Goal: Information Seeking & Learning: Learn about a topic

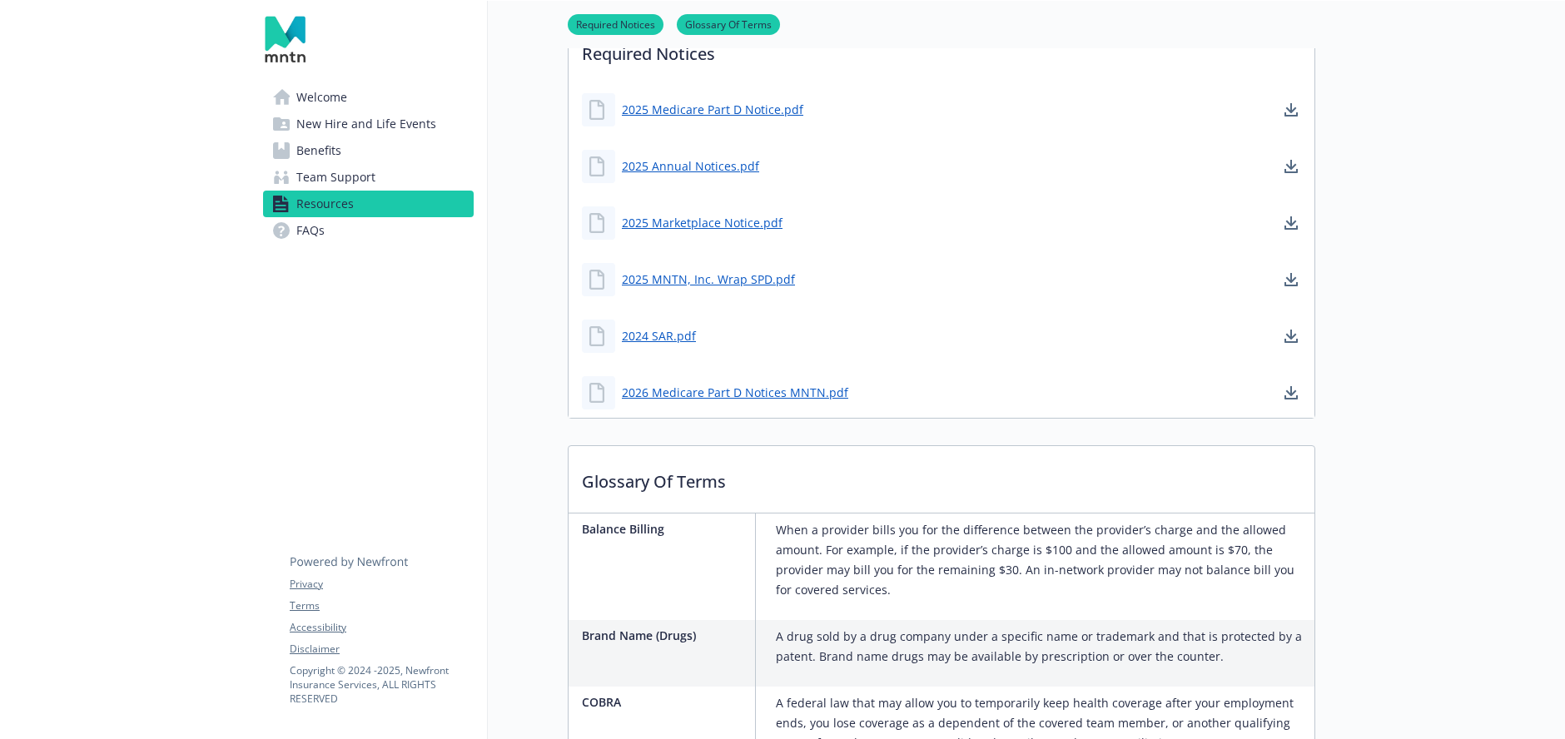
scroll to position [752, 0]
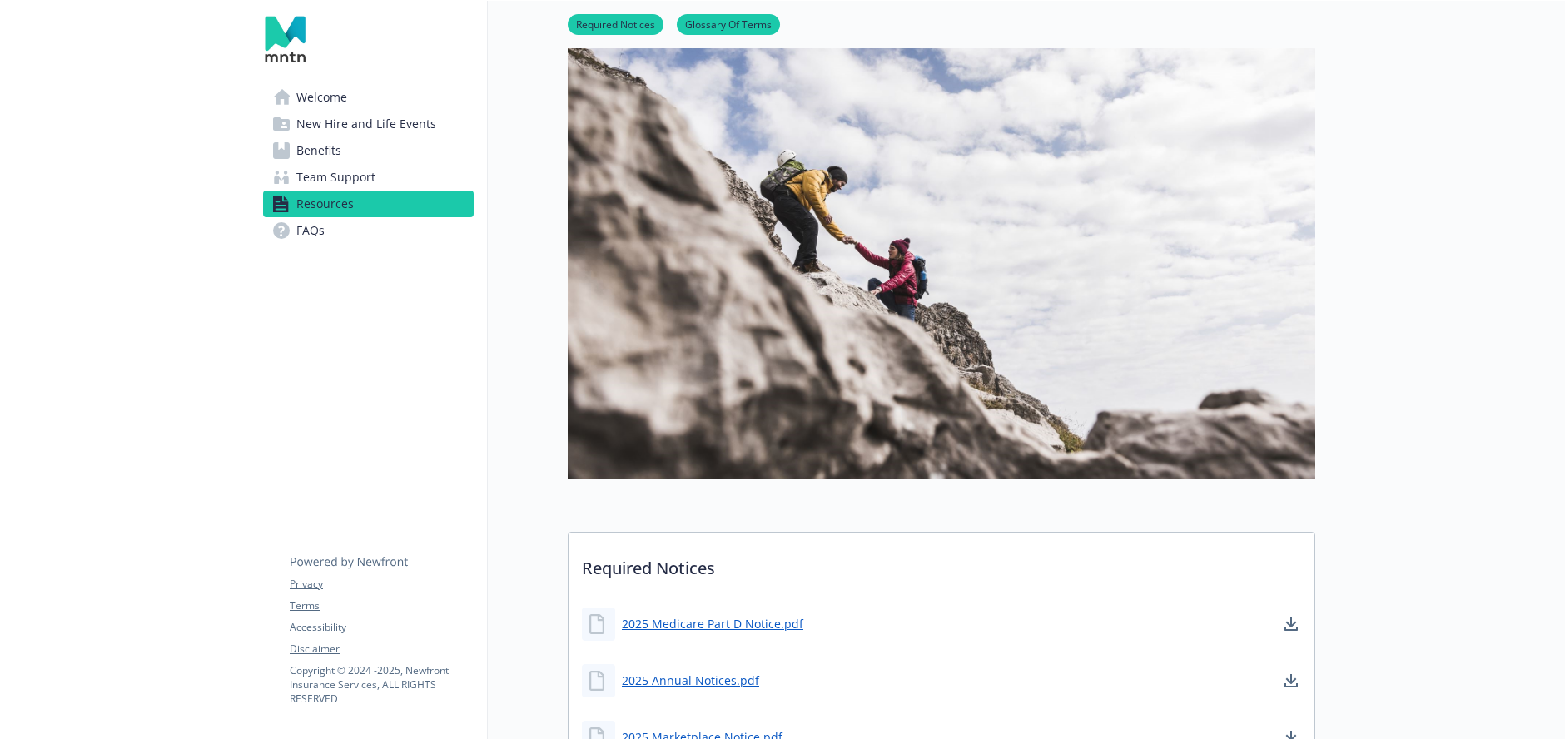
click at [317, 151] on span "Benefits" at bounding box center [318, 150] width 45 height 27
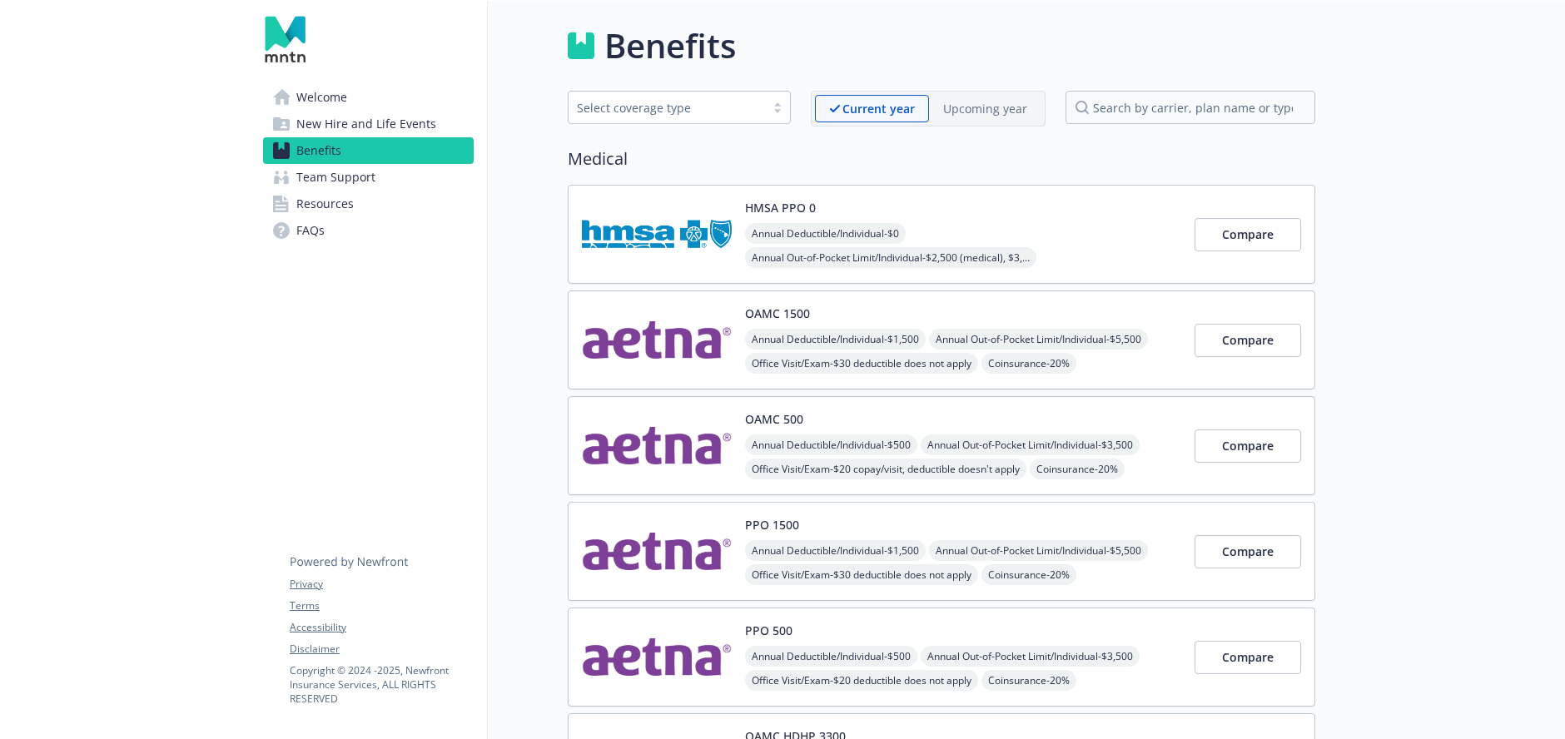
click at [759, 111] on div "Select coverage type" at bounding box center [666, 107] width 196 height 21
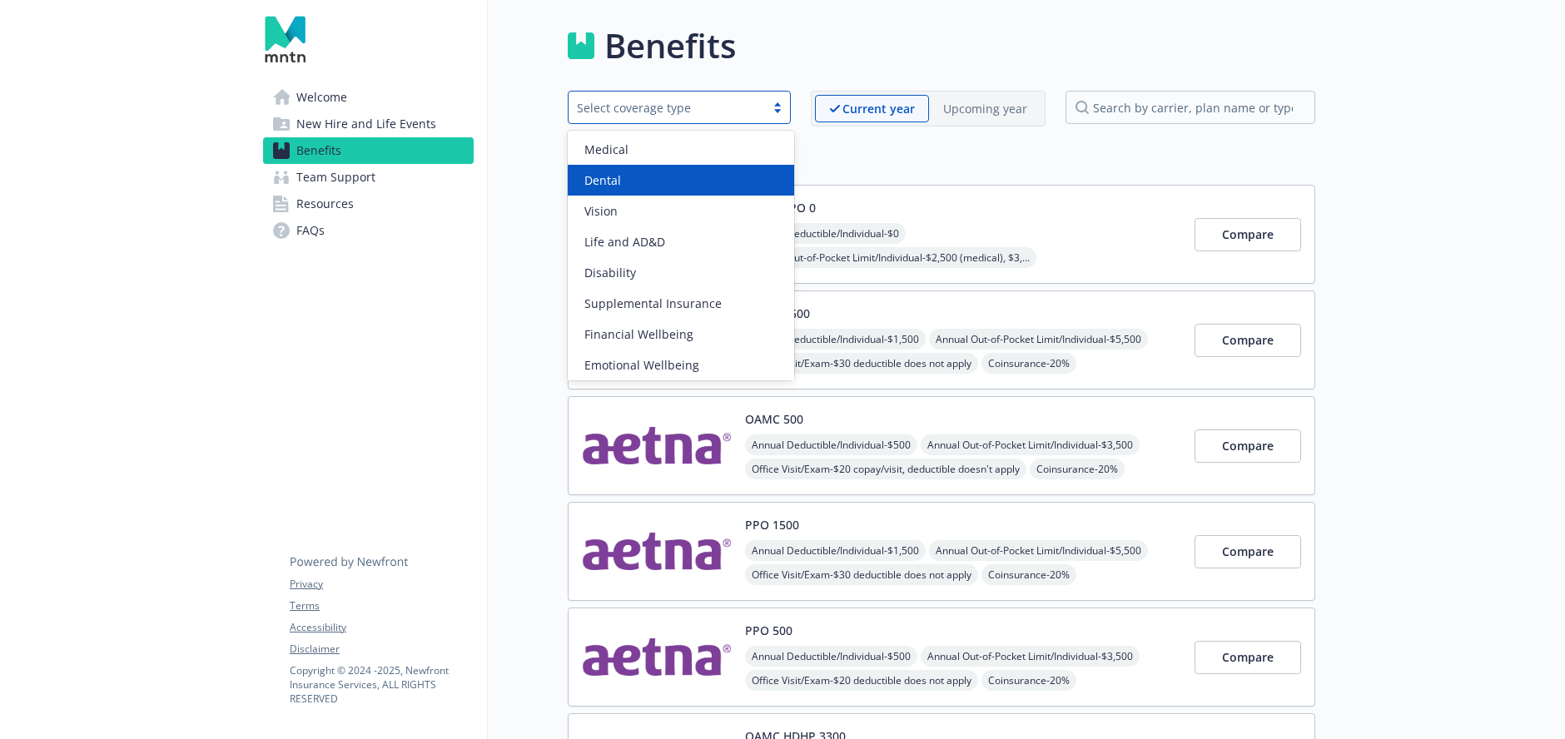
click at [648, 192] on div "Dental" at bounding box center [681, 180] width 226 height 31
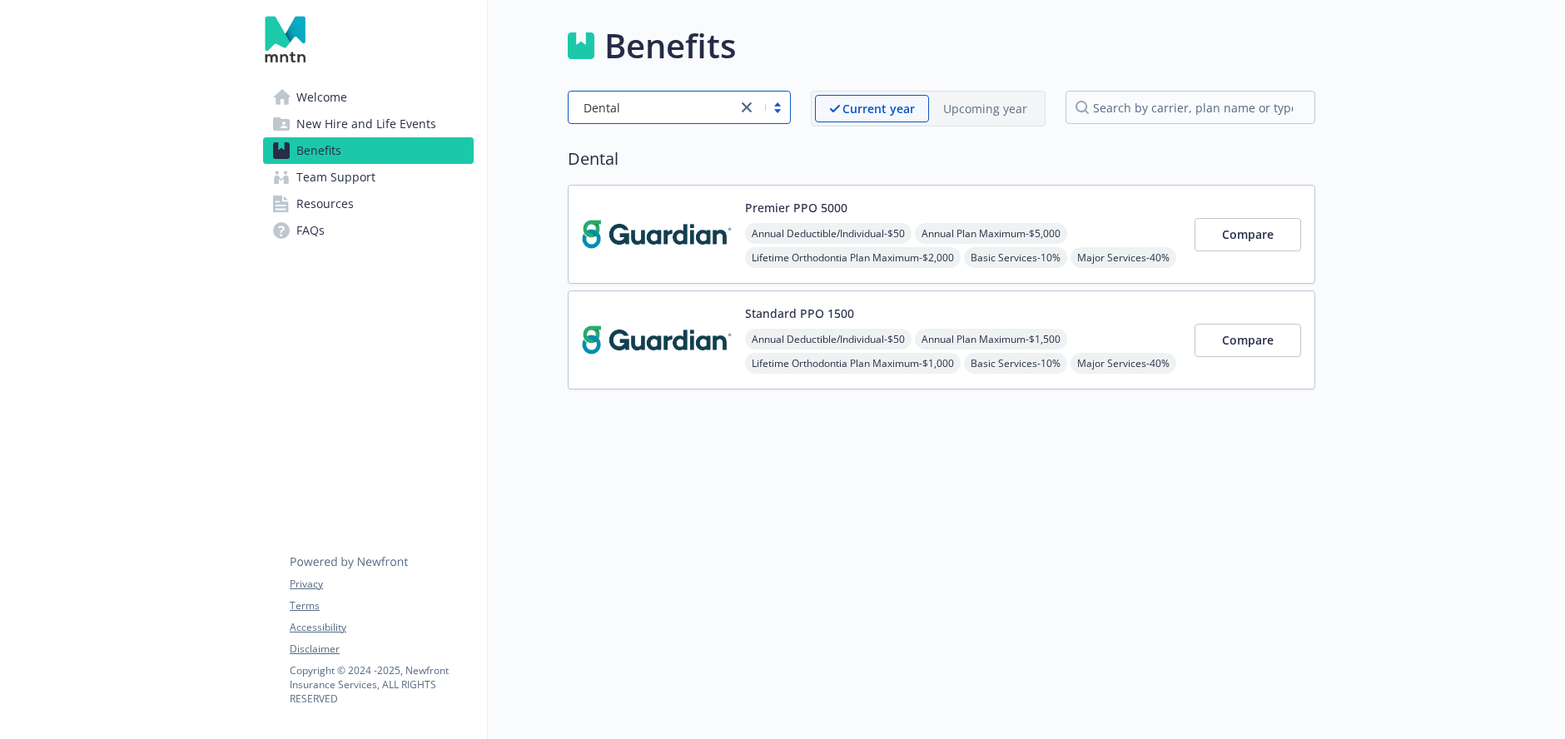
click at [1119, 241] on div "Annual Deductible/Individual - $50 Annual Plan Maximum - $5,000 Lifetime Orthod…" at bounding box center [963, 257] width 436 height 69
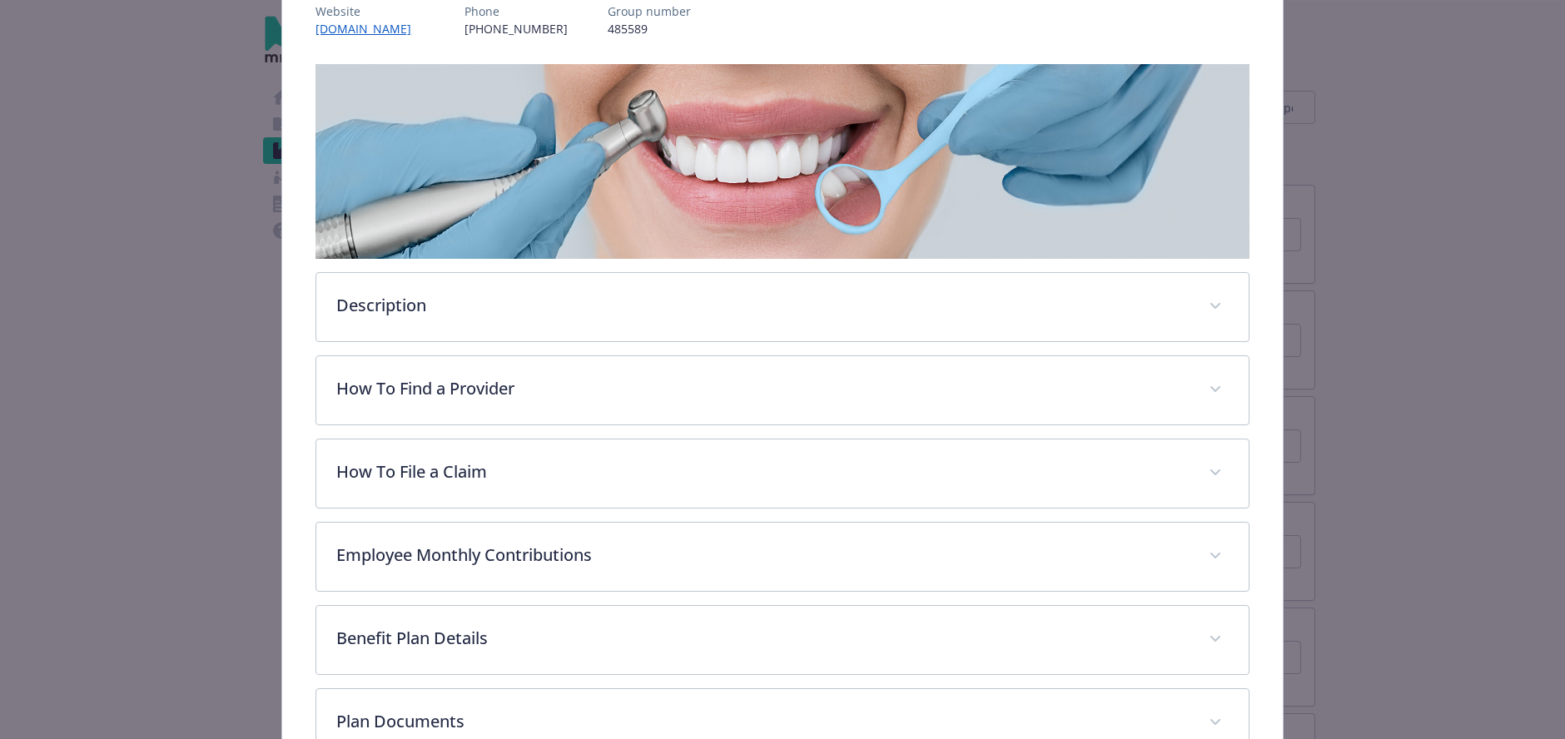
scroll to position [227, 0]
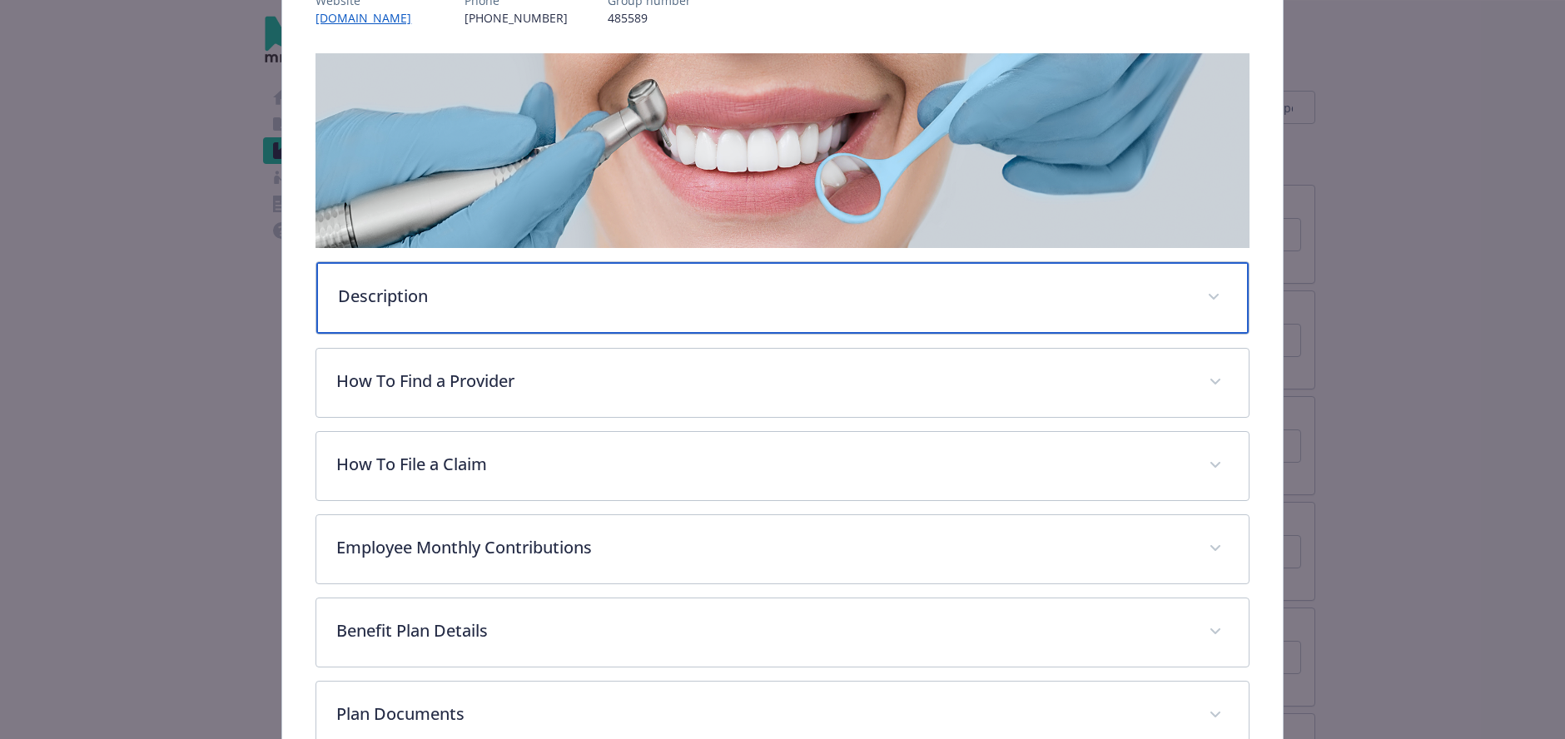
click at [702, 315] on div "Description" at bounding box center [781, 298] width 931 height 72
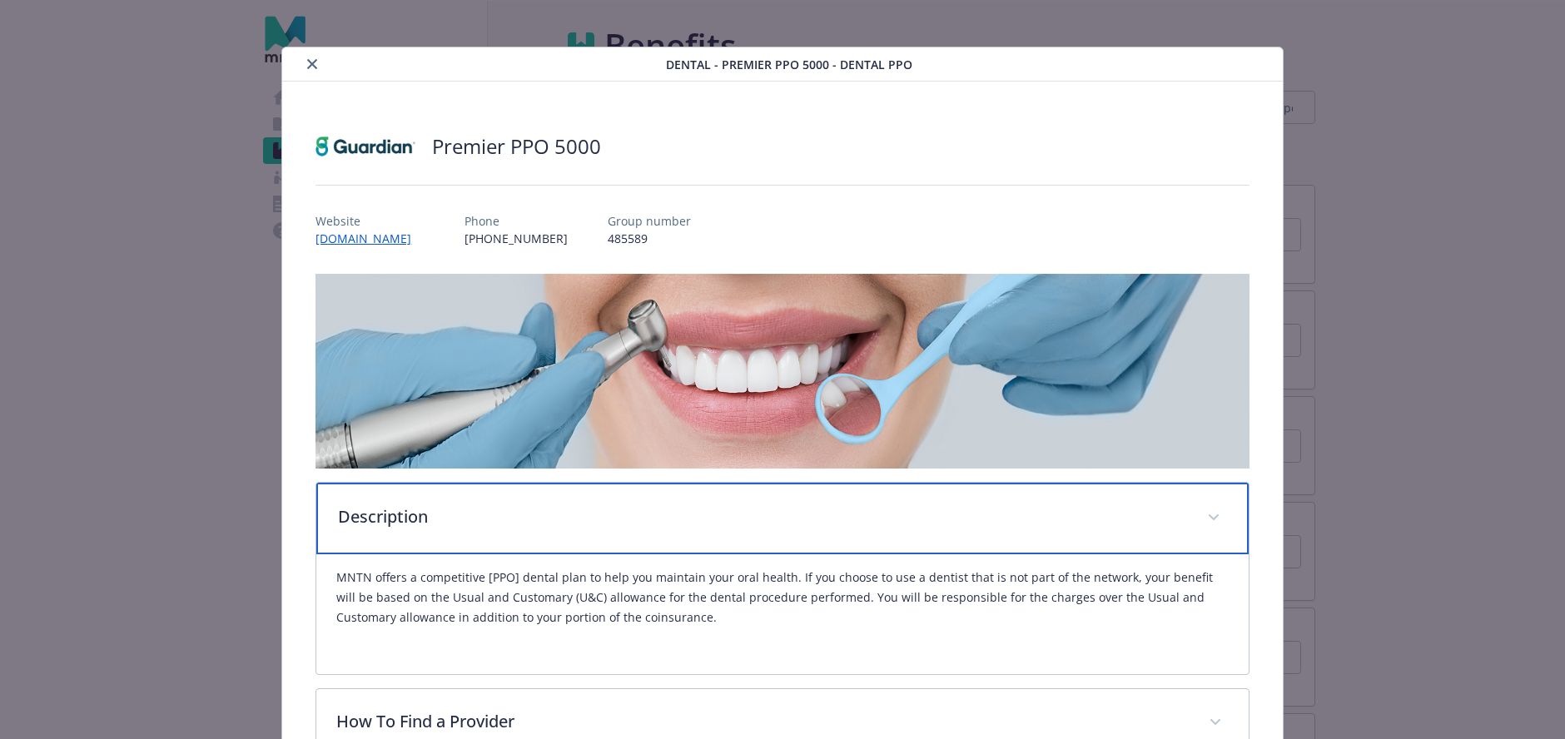
scroll to position [0, 0]
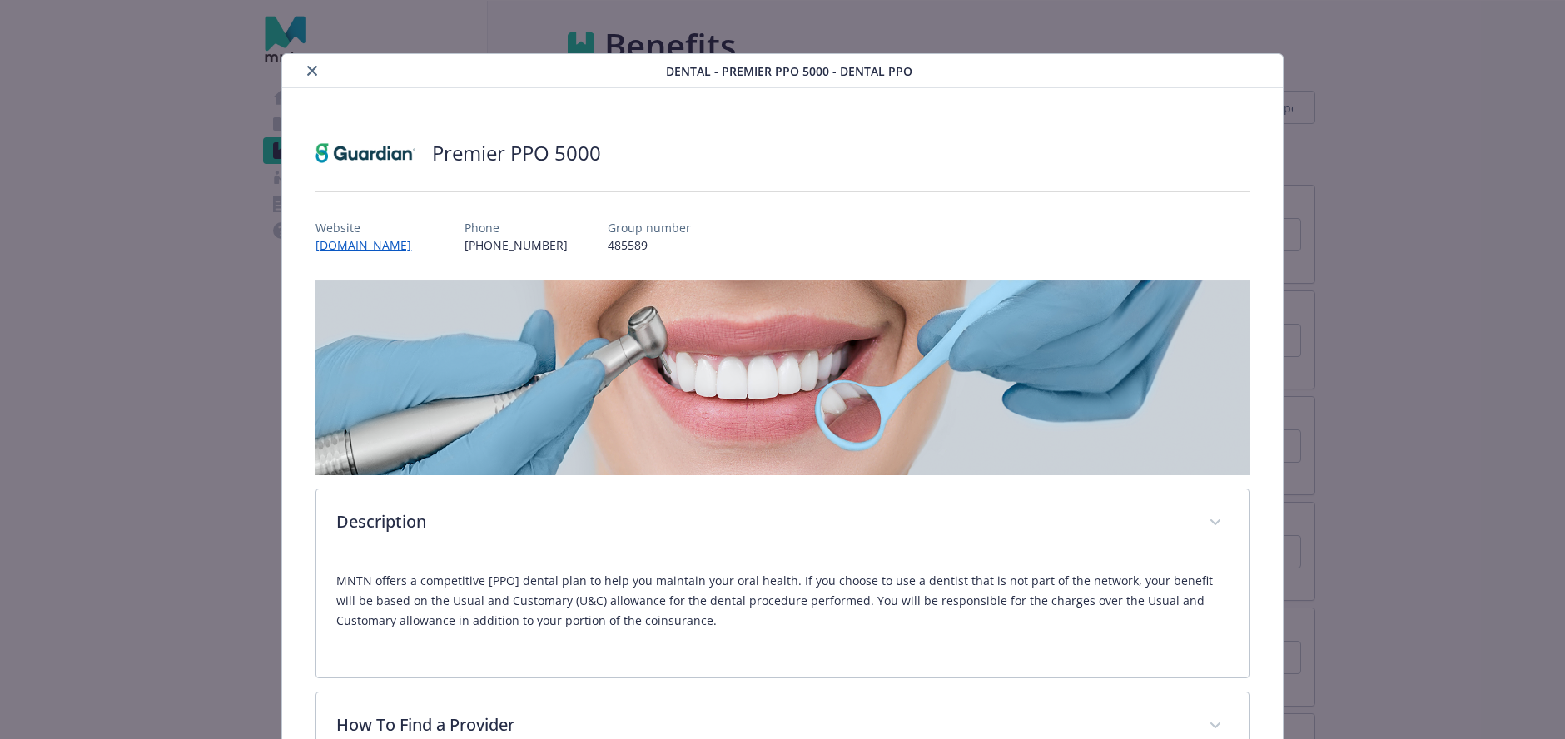
click at [310, 72] on icon "close" at bounding box center [312, 71] width 10 height 10
